Goal: Navigation & Orientation: Find specific page/section

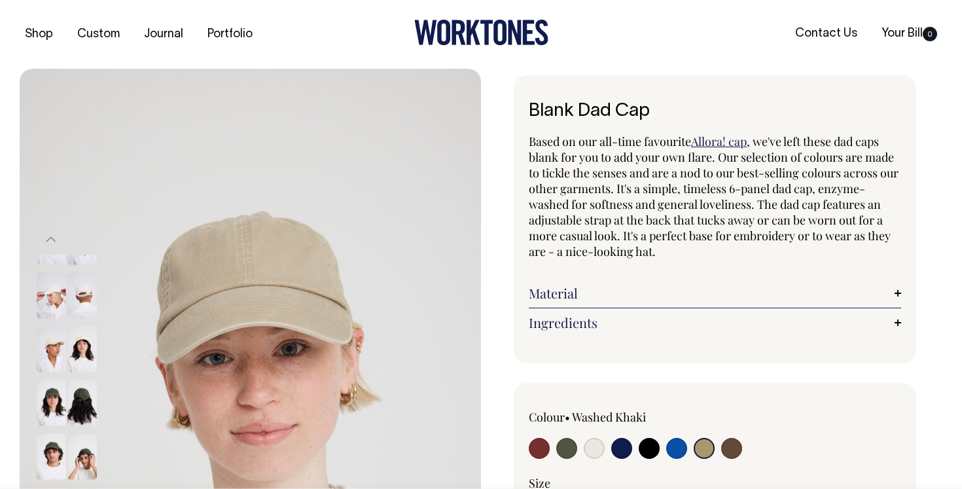
select select "Washed Khaki"
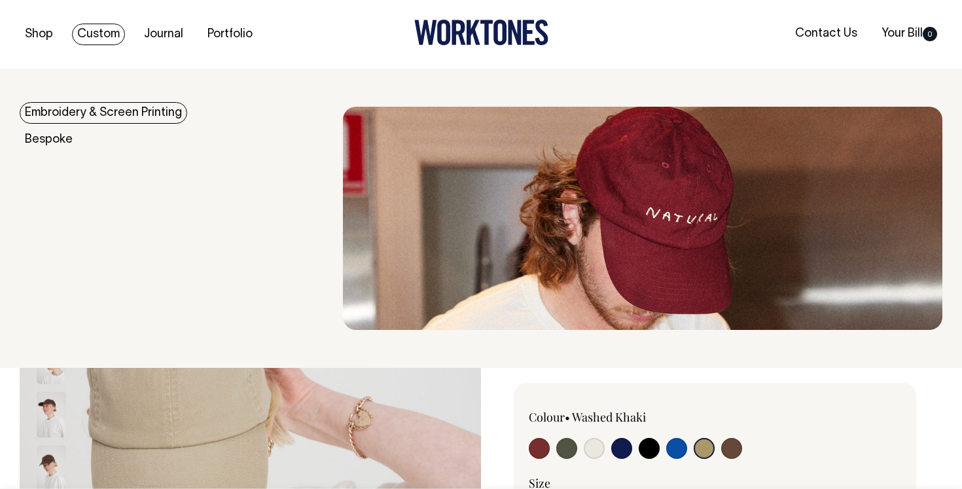
click at [94, 24] on link "Custom" at bounding box center [98, 35] width 53 height 22
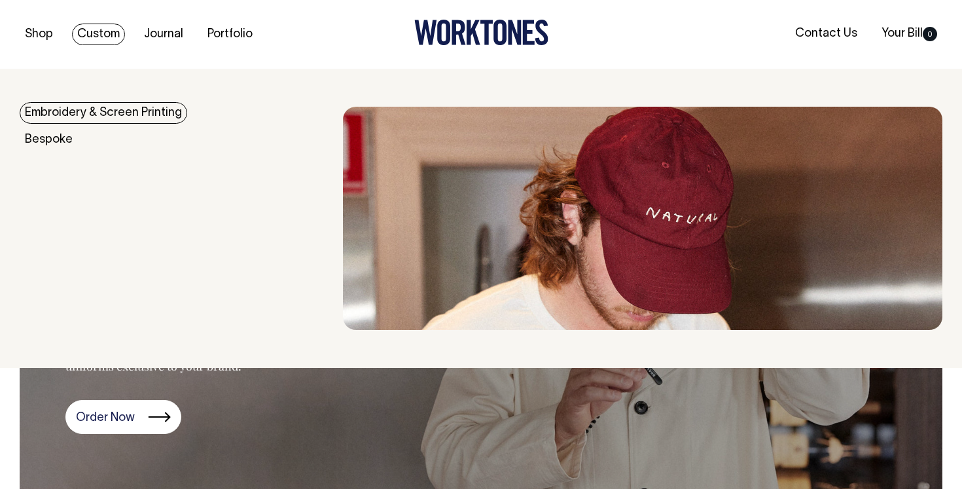
click at [73, 116] on link "Embroidery & Screen Printing" at bounding box center [104, 113] width 168 height 22
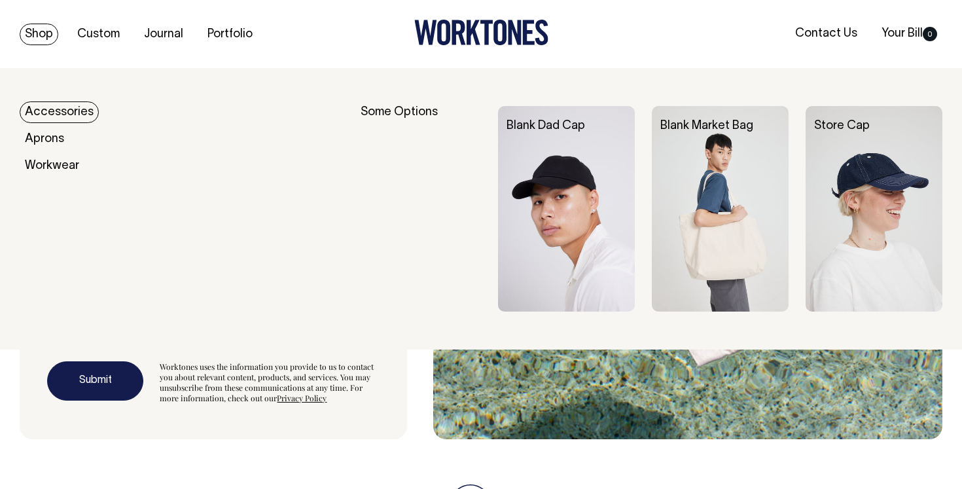
click at [39, 34] on link "Shop" at bounding box center [39, 35] width 39 height 22
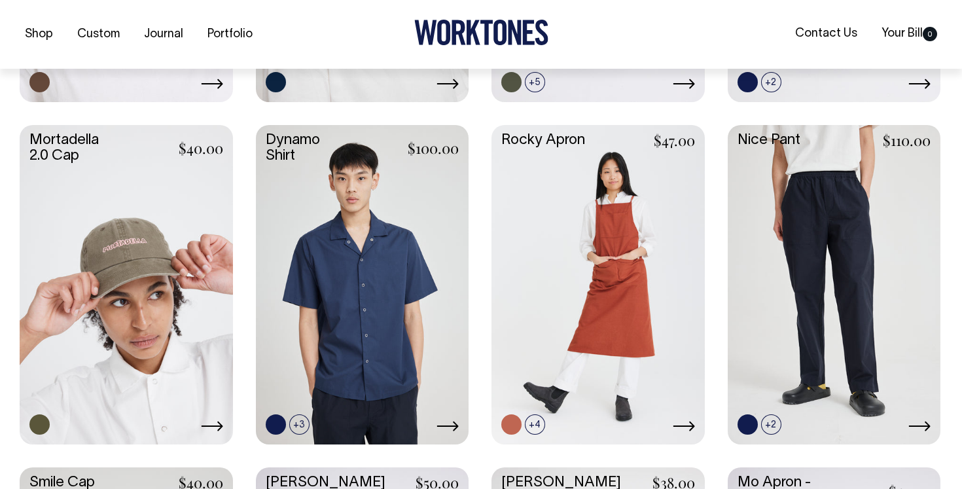
scroll to position [947, 0]
